Goal: Transaction & Acquisition: Book appointment/travel/reservation

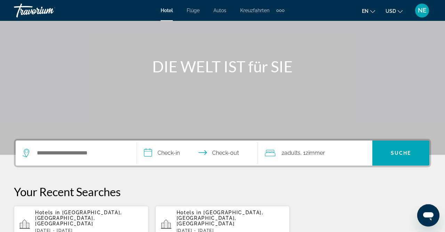
scroll to position [109, 0]
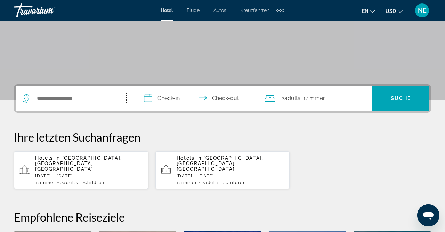
click at [38, 101] on input "Suche Widget" at bounding box center [81, 98] width 90 height 10
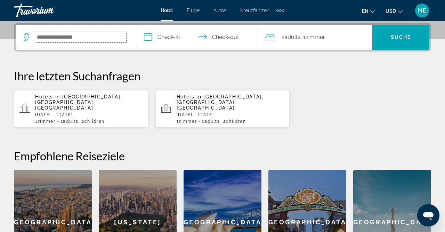
scroll to position [170, 0]
click at [166, 40] on input "**********" at bounding box center [199, 38] width 124 height 27
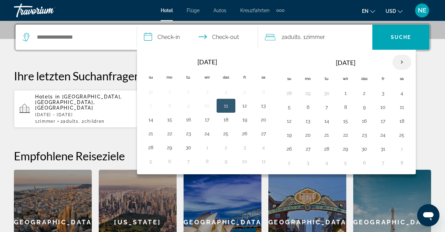
click at [398, 60] on th "Nächster Monat" at bounding box center [402, 62] width 19 height 15
click at [306, 135] on button "22" at bounding box center [308, 135] width 11 height 10
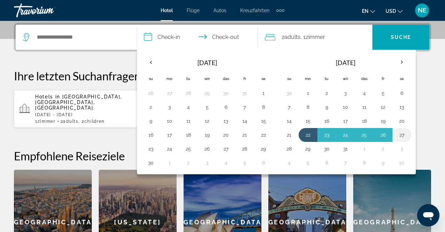
click at [404, 132] on button "27" at bounding box center [402, 135] width 11 height 10
type input "**********"
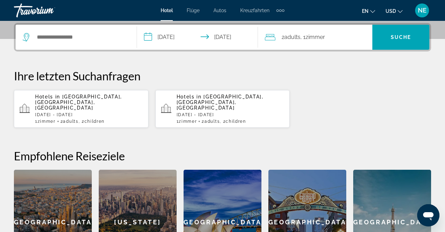
click at [275, 38] on icon "Reisende: 2 Erwachsene, 0 Kinder" at bounding box center [270, 37] width 10 height 8
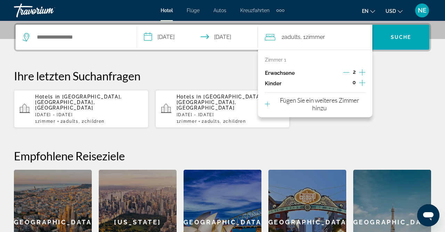
click at [363, 82] on icon "Kinder" at bounding box center [362, 83] width 6 height 8
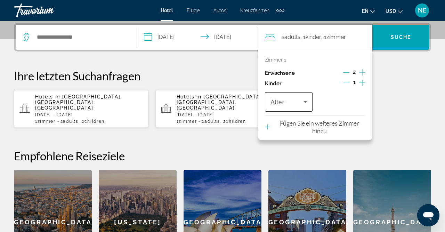
click at [307, 101] on icon "Reisende: 2 Erwachsene, 1 Kind" at bounding box center [305, 102] width 8 height 8
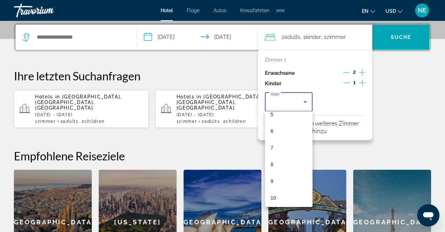
scroll to position [211, 0]
click at [287, 114] on mat-option "12" at bounding box center [289, 112] width 48 height 17
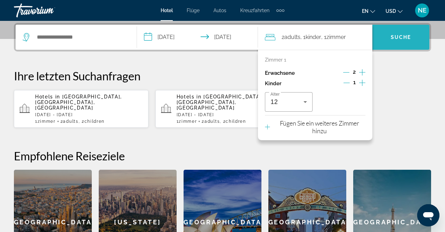
click at [401, 39] on span "Suche" at bounding box center [401, 37] width 21 height 6
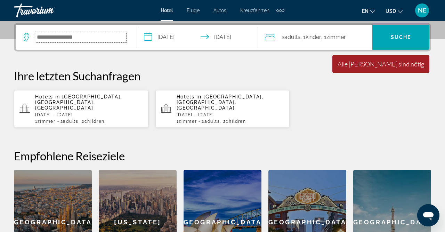
click at [41, 38] on input "Suche Widget" at bounding box center [81, 37] width 90 height 10
click at [25, 35] on icon "Suche Widget" at bounding box center [27, 37] width 8 height 8
click at [47, 35] on input "Suche Widget" at bounding box center [81, 37] width 90 height 10
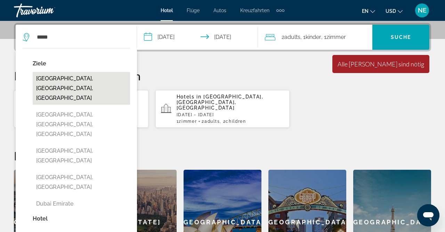
click at [71, 80] on button "[GEOGRAPHIC_DATA], [GEOGRAPHIC_DATA], [GEOGRAPHIC_DATA]" at bounding box center [81, 88] width 97 height 33
type input "**********"
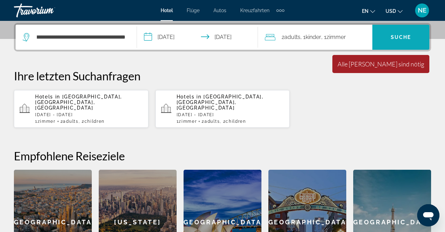
click at [400, 37] on span "Suche" at bounding box center [401, 37] width 21 height 6
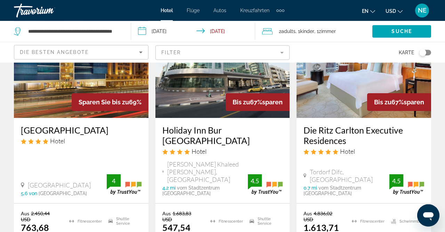
scroll to position [1122, 0]
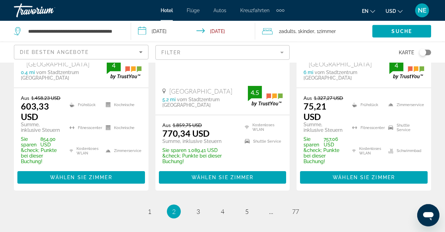
scroll to position [1169, 0]
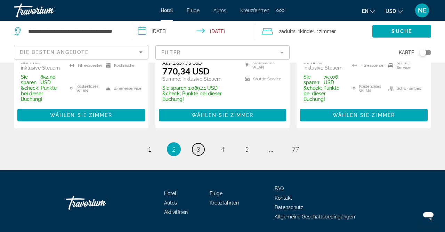
click at [199, 145] on span "3" at bounding box center [198, 149] width 3 height 8
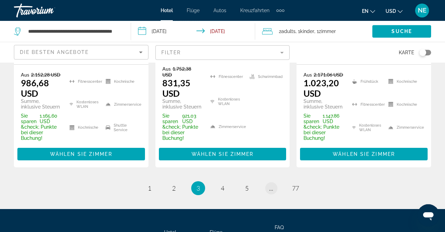
scroll to position [1147, 0]
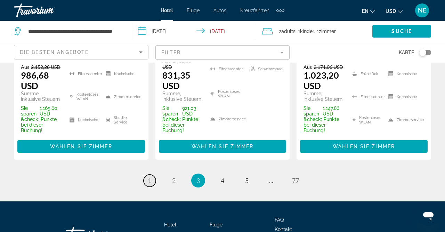
click at [149, 177] on span "1" at bounding box center [149, 181] width 3 height 8
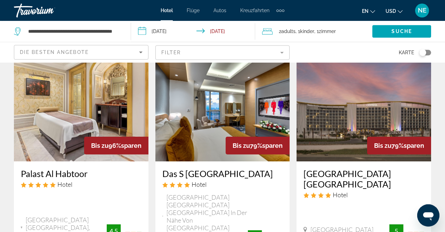
scroll to position [36, 0]
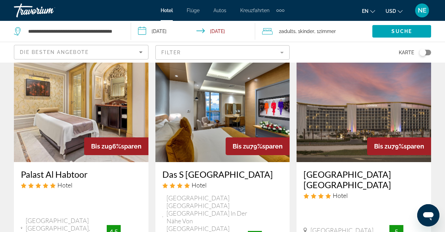
click at [227, 121] on img "Hauptinhalt" at bounding box center [223, 106] width 135 height 111
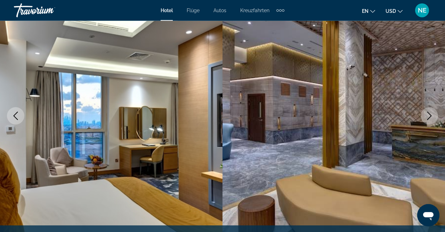
scroll to position [72, 0]
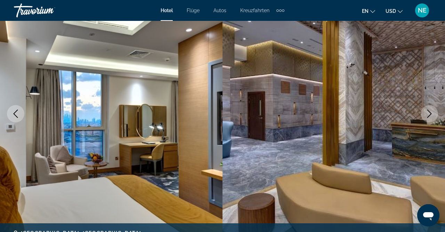
click at [432, 115] on icon "Nächstes Bild" at bounding box center [430, 114] width 8 height 8
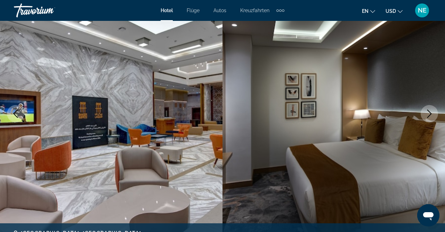
click at [432, 116] on icon "Nächstes Bild" at bounding box center [430, 114] width 8 height 8
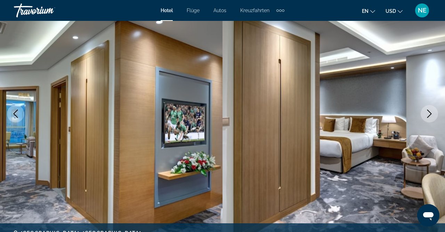
click at [432, 116] on icon "Nächstes Bild" at bounding box center [430, 114] width 8 height 8
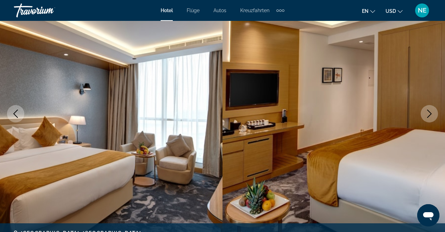
click at [432, 116] on icon "Nächstes Bild" at bounding box center [430, 114] width 8 height 8
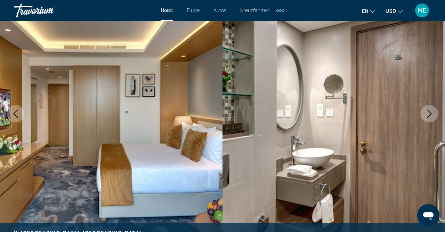
click at [432, 116] on icon "Nächstes Bild" at bounding box center [430, 114] width 8 height 8
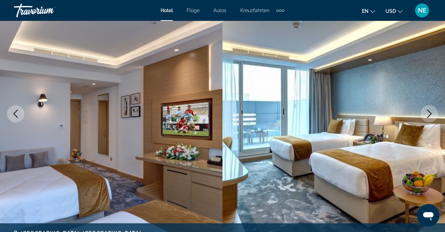
click at [432, 116] on icon "Nächstes Bild" at bounding box center [430, 114] width 8 height 8
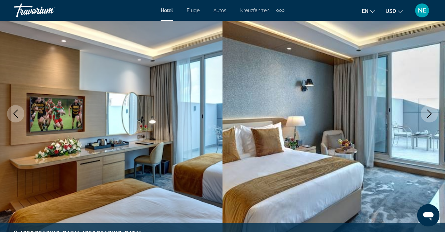
click at [433, 116] on icon "Nächstes Bild" at bounding box center [430, 114] width 8 height 8
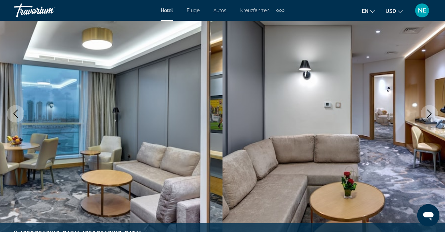
click at [432, 116] on icon "Nächstes Bild" at bounding box center [430, 114] width 8 height 8
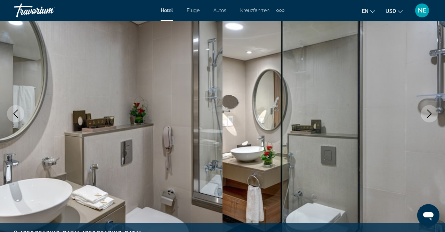
click at [429, 117] on icon "Nächstes Bild" at bounding box center [430, 114] width 5 height 8
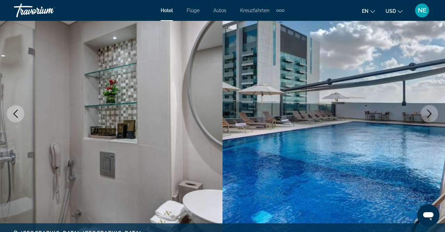
click at [429, 117] on icon "Nächstes Bild" at bounding box center [430, 114] width 5 height 8
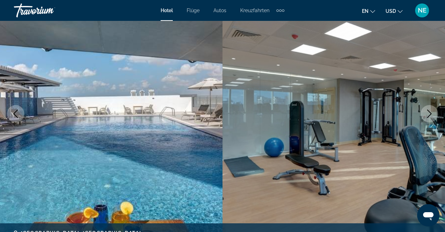
click at [429, 117] on icon "Nächstes Bild" at bounding box center [430, 114] width 5 height 8
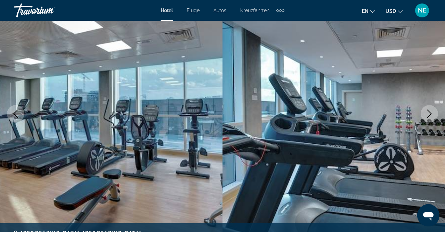
click at [429, 117] on icon "Nächstes Bild" at bounding box center [430, 114] width 5 height 8
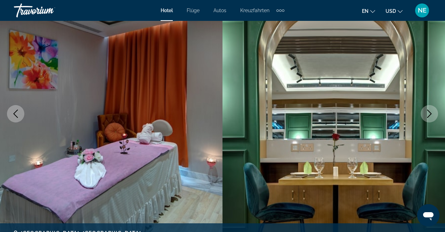
click at [430, 117] on icon "Nächstes Bild" at bounding box center [430, 114] width 8 height 8
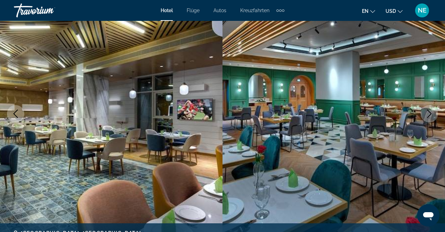
click at [430, 117] on icon "Nächstes Bild" at bounding box center [430, 114] width 8 height 8
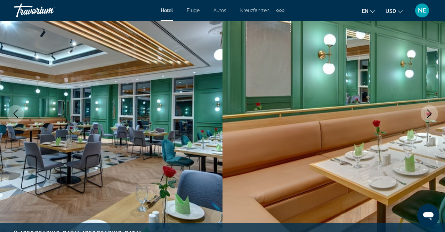
click at [430, 117] on icon "Nächstes Bild" at bounding box center [430, 114] width 8 height 8
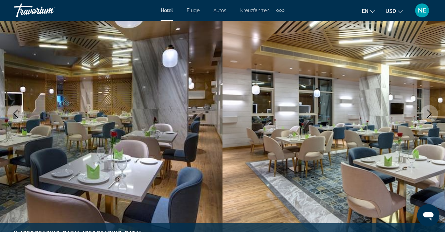
click at [430, 117] on icon "Nächstes Bild" at bounding box center [430, 114] width 8 height 8
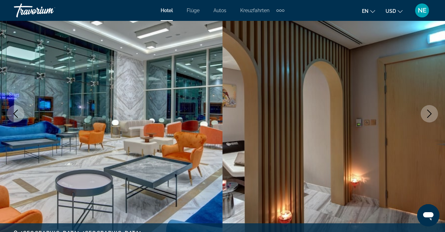
click at [430, 117] on icon "Nächstes Bild" at bounding box center [430, 114] width 8 height 8
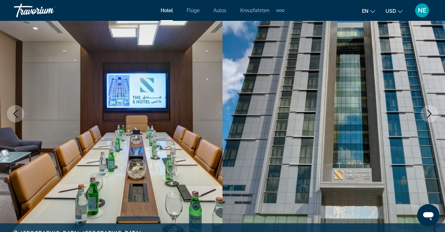
click at [430, 117] on icon "Nächstes Bild" at bounding box center [430, 114] width 8 height 8
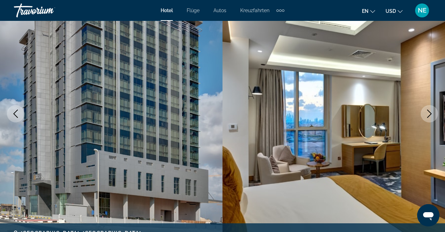
click at [430, 117] on icon "Nächstes Bild" at bounding box center [430, 114] width 8 height 8
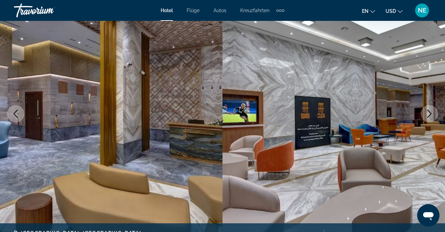
click at [429, 117] on icon "Nächstes Bild" at bounding box center [430, 114] width 8 height 8
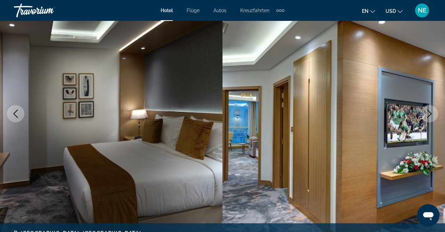
click at [429, 117] on icon "Nächstes Bild" at bounding box center [430, 114] width 8 height 8
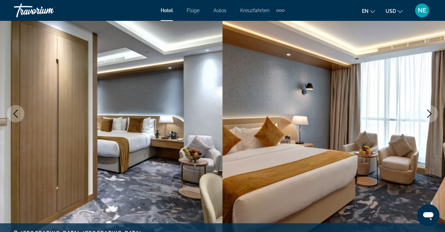
click at [429, 117] on icon "Nächstes Bild" at bounding box center [430, 114] width 8 height 8
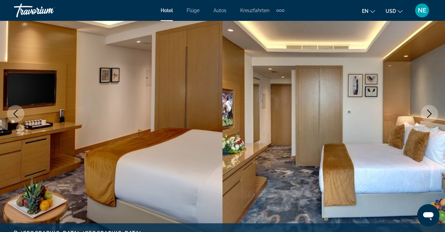
click at [429, 117] on icon "Nächstes Bild" at bounding box center [430, 114] width 8 height 8
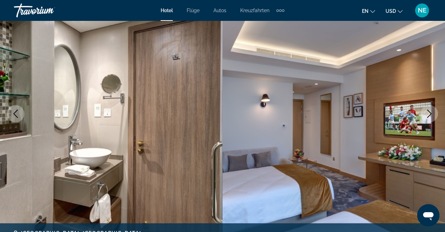
click at [429, 117] on icon "Nächstes Bild" at bounding box center [430, 114] width 8 height 8
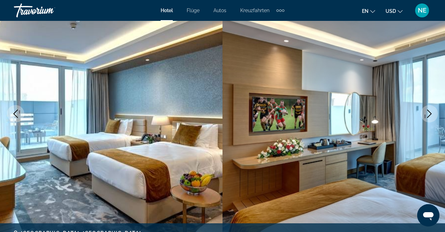
click at [429, 117] on icon "Nächstes Bild" at bounding box center [430, 114] width 8 height 8
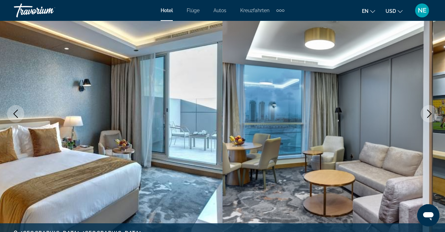
click at [429, 117] on icon "Nächstes Bild" at bounding box center [430, 114] width 8 height 8
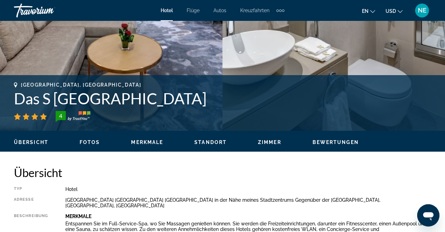
scroll to position [362, 0]
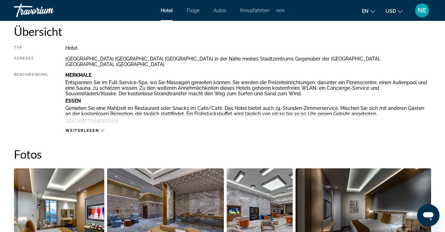
click at [101, 129] on icon "Hauptinhalt" at bounding box center [103, 131] width 4 height 4
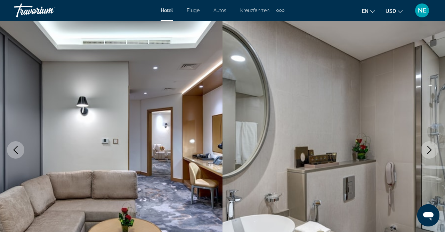
scroll to position [0, 0]
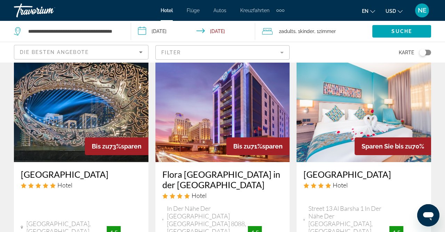
scroll to position [651, 0]
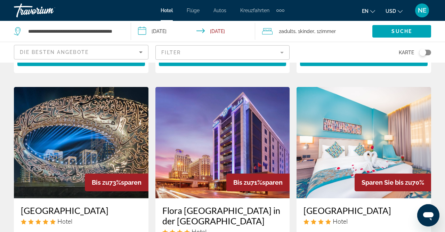
click at [66, 117] on img "Hauptinhalt" at bounding box center [81, 142] width 135 height 111
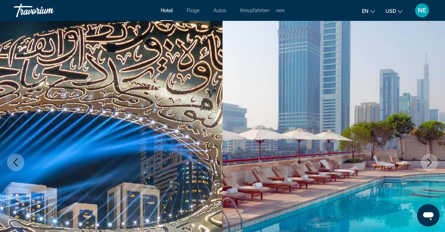
scroll to position [36, 0]
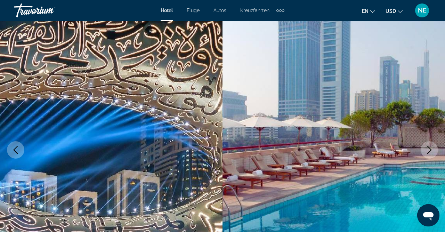
click at [431, 150] on icon "Nächstes Bild" at bounding box center [430, 150] width 5 height 8
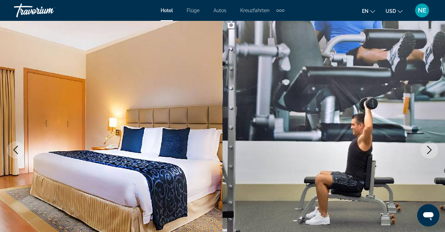
click at [431, 150] on icon "Nächstes Bild" at bounding box center [430, 150] width 5 height 8
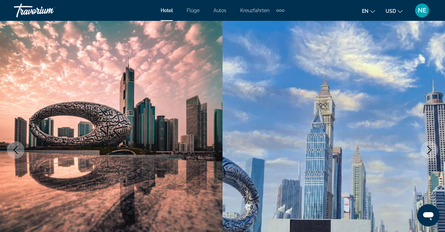
click at [433, 149] on icon "Nächstes Bild" at bounding box center [430, 150] width 8 height 8
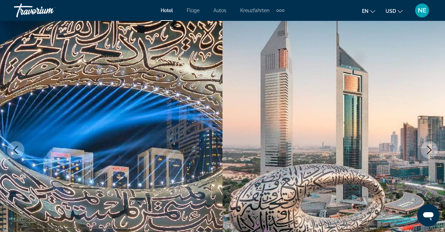
click at [433, 149] on icon "Nächstes Bild" at bounding box center [430, 150] width 8 height 8
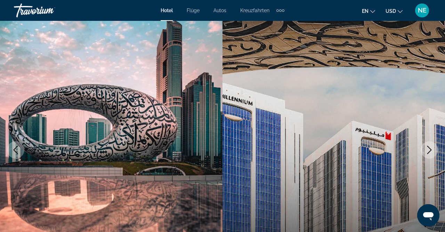
click at [433, 149] on icon "Nächstes Bild" at bounding box center [430, 150] width 8 height 8
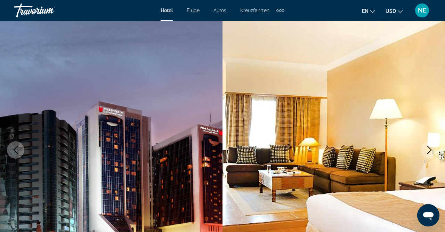
click at [433, 149] on icon "Nächstes Bild" at bounding box center [430, 150] width 8 height 8
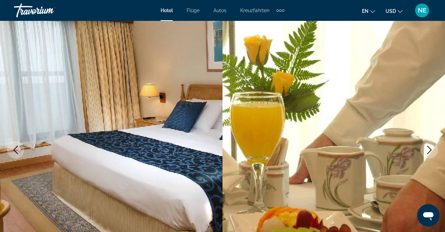
click at [433, 149] on icon "Nächstes Bild" at bounding box center [430, 150] width 8 height 8
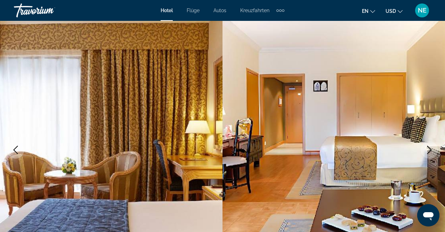
click at [431, 151] on icon "Nächstes Bild" at bounding box center [430, 150] width 8 height 8
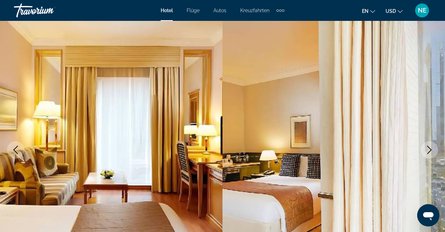
click at [431, 151] on icon "Nächstes Bild" at bounding box center [430, 150] width 8 height 8
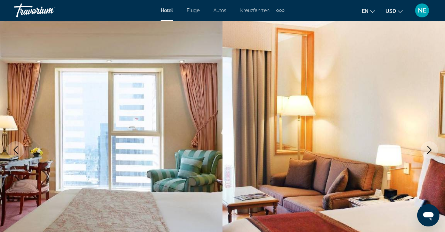
click at [431, 151] on icon "Nächstes Bild" at bounding box center [430, 150] width 8 height 8
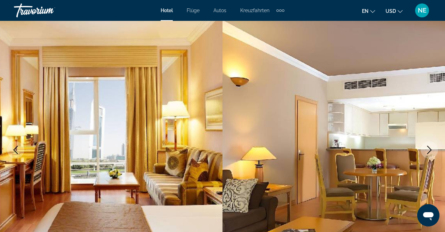
click at [431, 151] on icon "Nächstes Bild" at bounding box center [430, 150] width 8 height 8
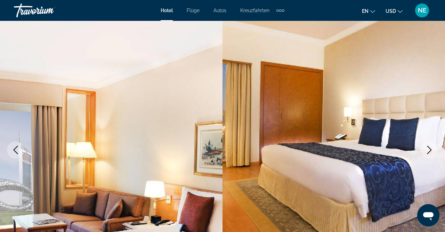
click at [430, 149] on icon "Nächstes Bild" at bounding box center [430, 150] width 8 height 8
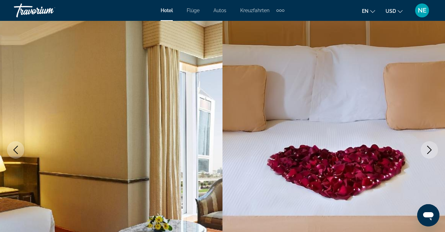
click at [430, 149] on icon "Nächstes Bild" at bounding box center [430, 150] width 8 height 8
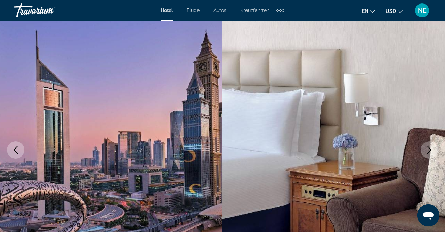
click at [430, 149] on icon "Nächstes Bild" at bounding box center [430, 150] width 8 height 8
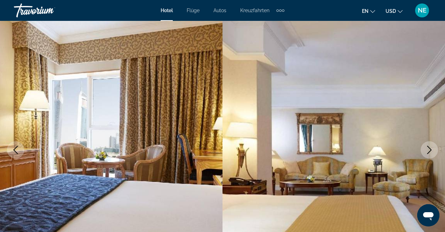
click at [431, 148] on icon "Nächstes Bild" at bounding box center [430, 150] width 8 height 8
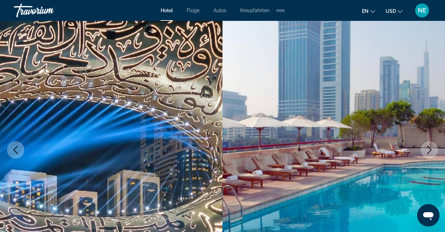
click at [431, 148] on icon "Nächstes Bild" at bounding box center [430, 150] width 8 height 8
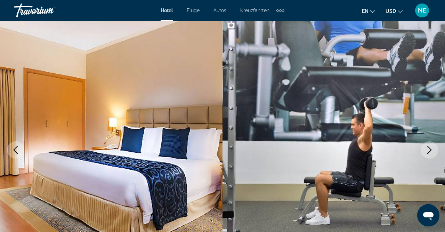
click at [433, 149] on icon "Nächstes Bild" at bounding box center [430, 150] width 8 height 8
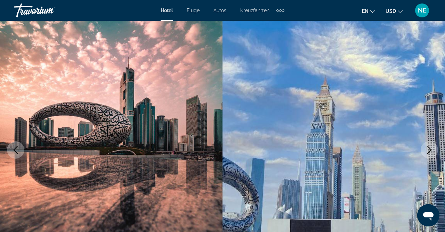
click at [433, 149] on icon "Nächstes Bild" at bounding box center [430, 150] width 8 height 8
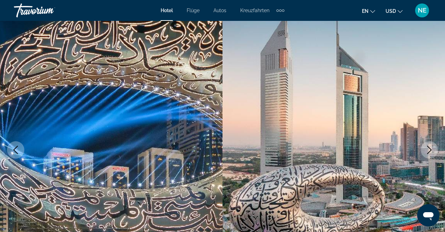
click at [433, 149] on icon "Nächstes Bild" at bounding box center [430, 150] width 8 height 8
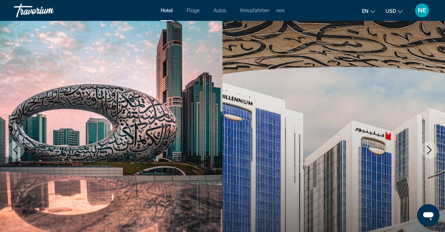
click at [433, 149] on icon "Nächstes Bild" at bounding box center [430, 150] width 8 height 8
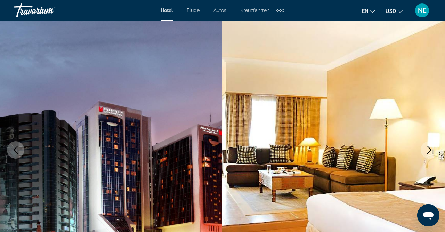
click at [433, 149] on icon "Nächstes Bild" at bounding box center [430, 150] width 8 height 8
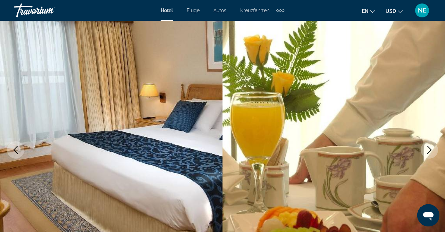
click at [433, 149] on icon "Nächstes Bild" at bounding box center [430, 150] width 8 height 8
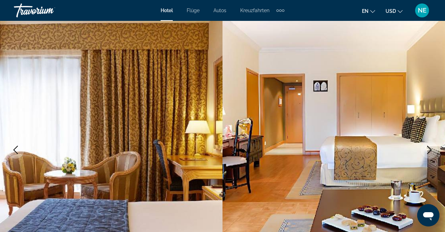
click at [433, 152] on icon "Nächstes Bild" at bounding box center [430, 150] width 8 height 8
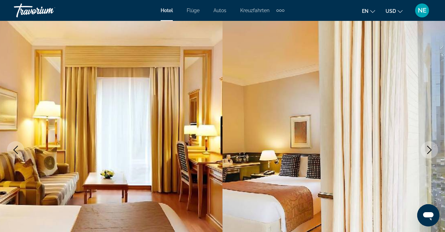
click at [433, 152] on icon "Nächstes Bild" at bounding box center [430, 150] width 8 height 8
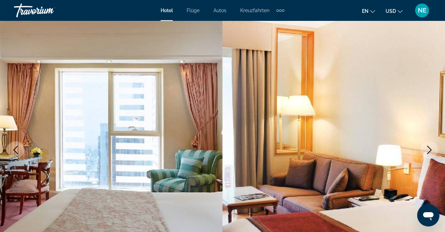
click at [435, 152] on button "Nächstes Bild" at bounding box center [429, 149] width 17 height 17
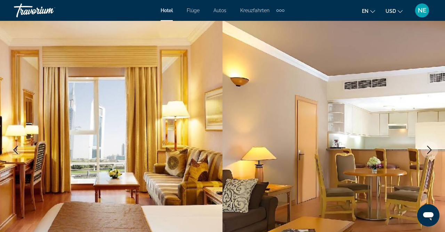
click at [435, 152] on button "Nächstes Bild" at bounding box center [429, 149] width 17 height 17
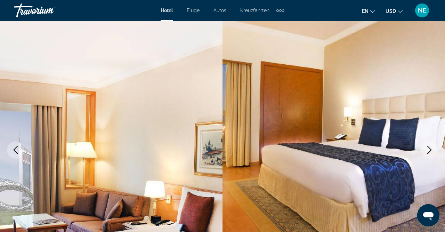
click at [435, 152] on button "Nächstes Bild" at bounding box center [429, 149] width 17 height 17
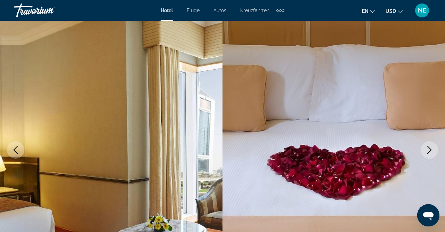
click at [434, 151] on button "Nächstes Bild" at bounding box center [429, 149] width 17 height 17
